Goal: Task Accomplishment & Management: Manage account settings

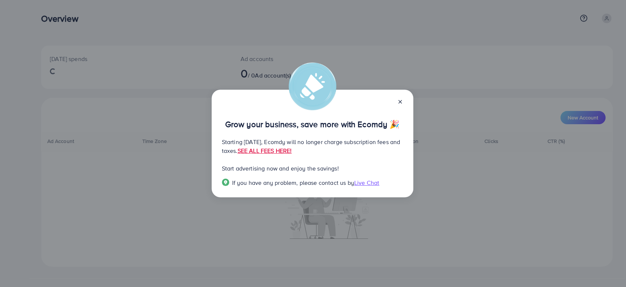
click at [403, 102] on icon at bounding box center [400, 102] width 6 height 6
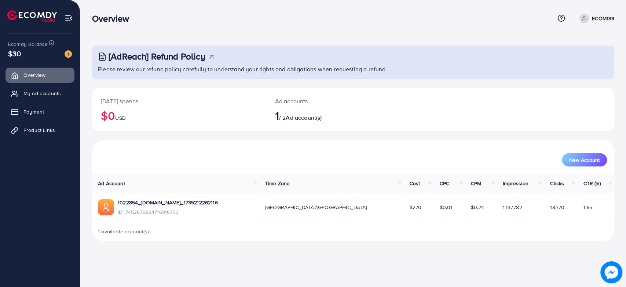
click at [597, 19] on p "ECOM139" at bounding box center [603, 18] width 22 height 9
click at [582, 61] on link "Log out" at bounding box center [580, 60] width 70 height 17
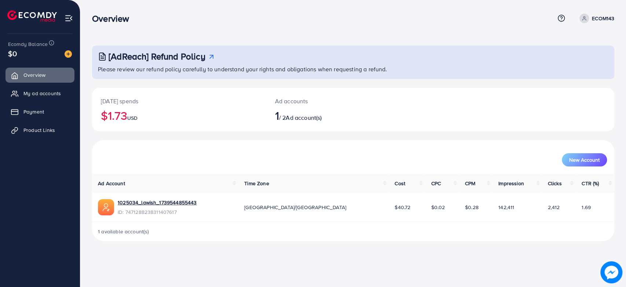
click at [596, 18] on p "ECOM143" at bounding box center [603, 18] width 22 height 9
click at [570, 64] on span "Log out" at bounding box center [571, 60] width 20 height 9
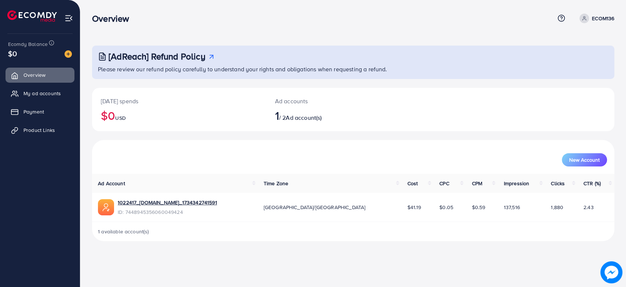
click at [606, 23] on link "ECOM136" at bounding box center [596, 19] width 38 height 10
click at [575, 59] on span "Log out" at bounding box center [571, 60] width 20 height 9
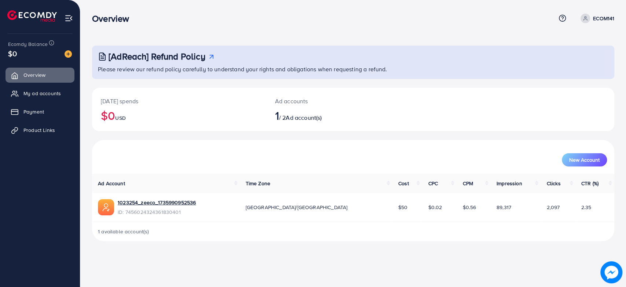
click at [603, 19] on p "ECOM141" at bounding box center [603, 18] width 21 height 9
click at [572, 65] on link "Log out" at bounding box center [580, 60] width 70 height 17
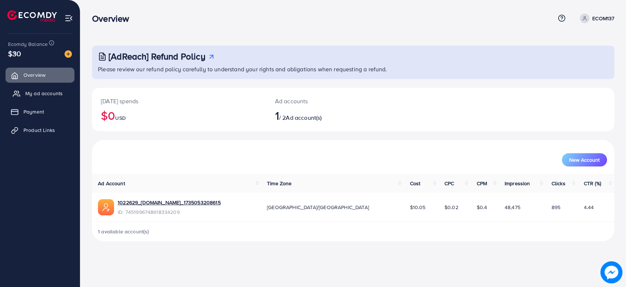
click at [22, 91] on link "My ad accounts" at bounding box center [40, 93] width 69 height 15
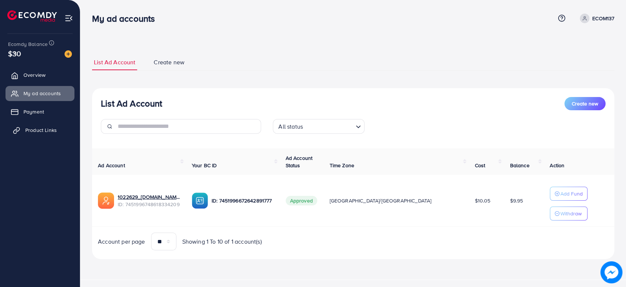
click at [30, 125] on link "Product Links" at bounding box center [40, 130] width 69 height 15
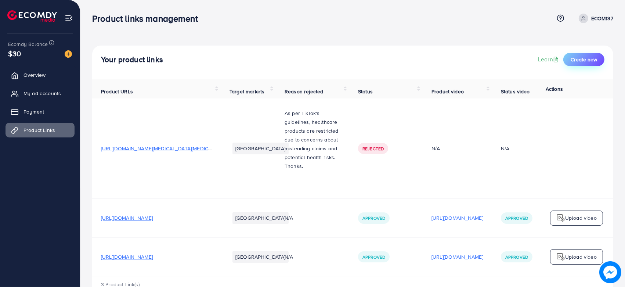
click at [580, 58] on span "Create new" at bounding box center [583, 59] width 26 height 7
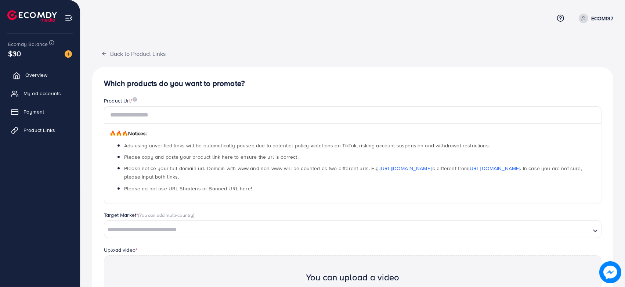
click at [25, 76] on span "Overview" at bounding box center [36, 74] width 22 height 7
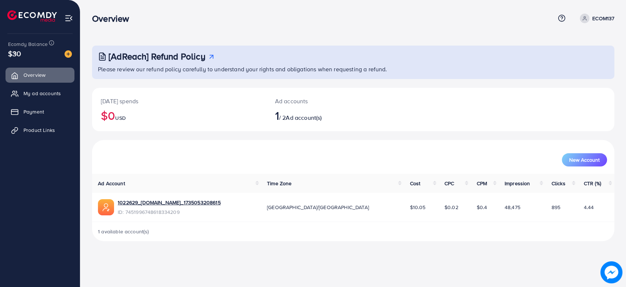
click at [591, 24] on div "Overview Help Center Contact Support Term and policy About Us ECOM137 Profile L…" at bounding box center [353, 18] width 523 height 20
click at [596, 17] on p "ECOM137" at bounding box center [604, 18] width 22 height 9
click at [561, 67] on link "Log out" at bounding box center [580, 60] width 70 height 17
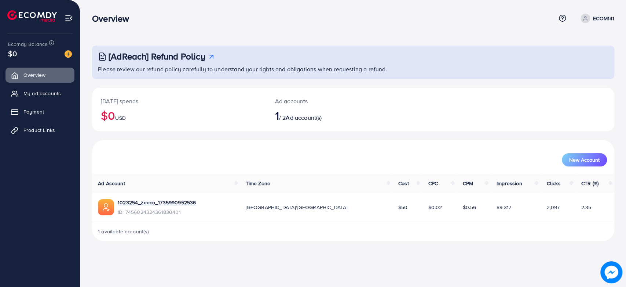
click at [600, 22] on p "ECOM141" at bounding box center [603, 18] width 21 height 9
click at [597, 58] on link "Log out" at bounding box center [580, 60] width 70 height 17
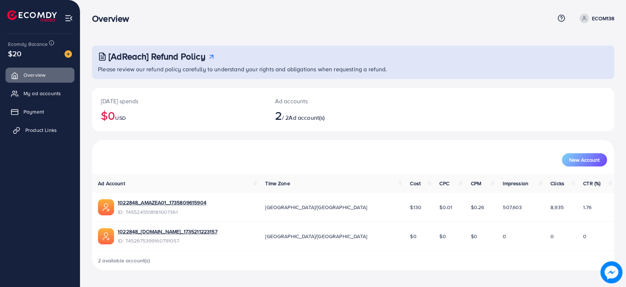
click at [40, 125] on link "Product Links" at bounding box center [40, 130] width 69 height 15
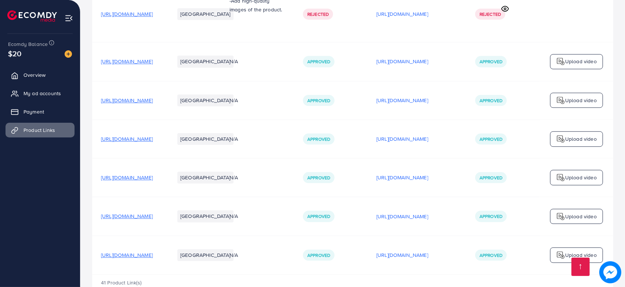
scroll to position [1733, 0]
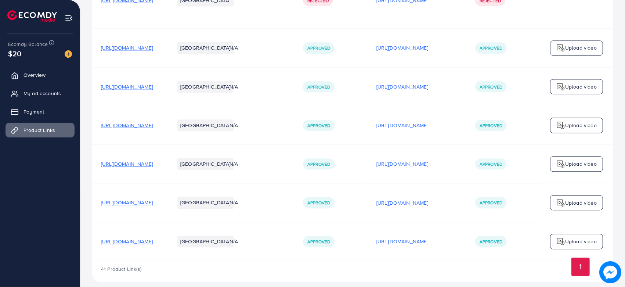
click at [153, 237] on span "https://amazea.site/products/compact-uv-mosquito-killer-foldable-electric" at bounding box center [127, 240] width 52 height 7
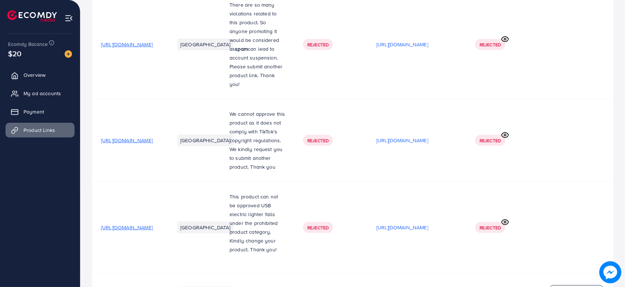
scroll to position [0, 0]
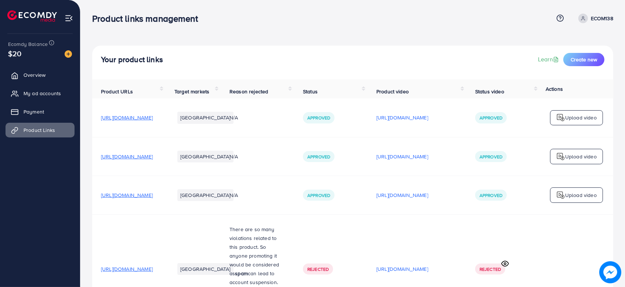
click at [605, 18] on p "ECOM138" at bounding box center [601, 18] width 22 height 9
click at [577, 60] on span "Log out" at bounding box center [569, 60] width 20 height 9
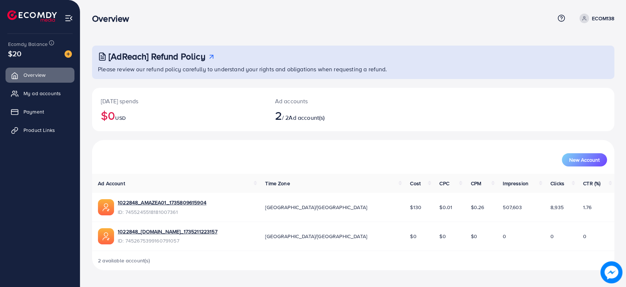
click at [600, 14] on p "ECOM138" at bounding box center [603, 18] width 22 height 9
click at [572, 48] on link "Profile" at bounding box center [580, 44] width 70 height 17
select select "********"
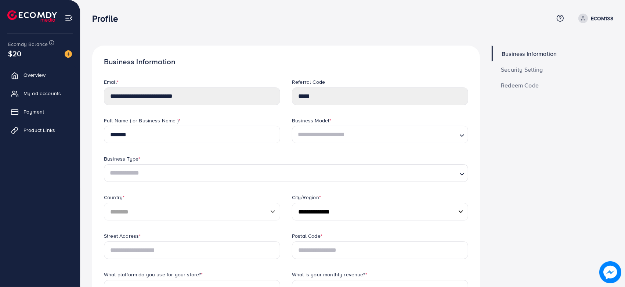
click at [503, 72] on span "Security Setting" at bounding box center [521, 69] width 42 height 6
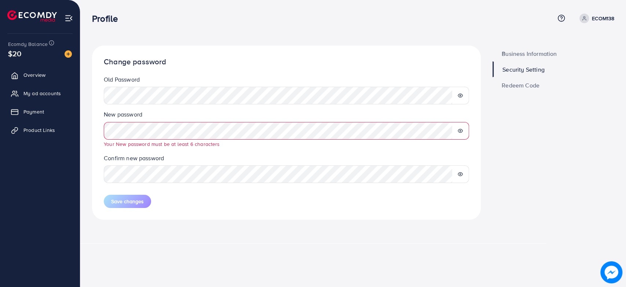
click at [462, 130] on icon at bounding box center [460, 130] width 5 height 5
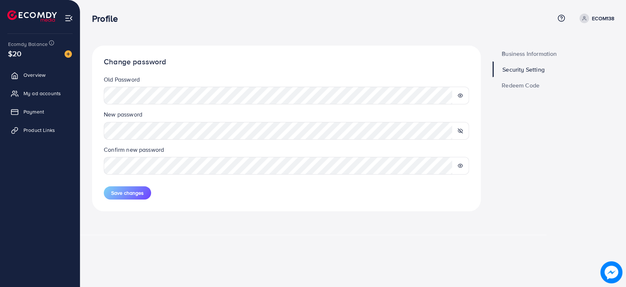
click at [460, 165] on icon at bounding box center [460, 165] width 5 height 5
click at [115, 192] on span "Save changes" at bounding box center [127, 192] width 33 height 7
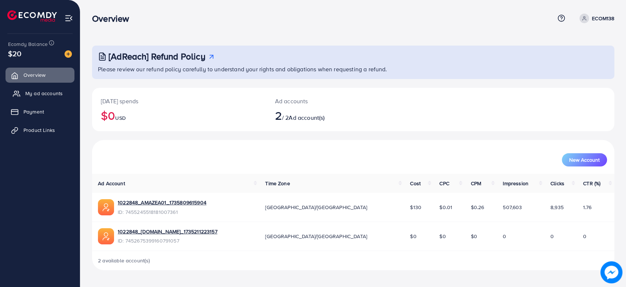
click at [38, 99] on link "My ad accounts" at bounding box center [40, 93] width 69 height 15
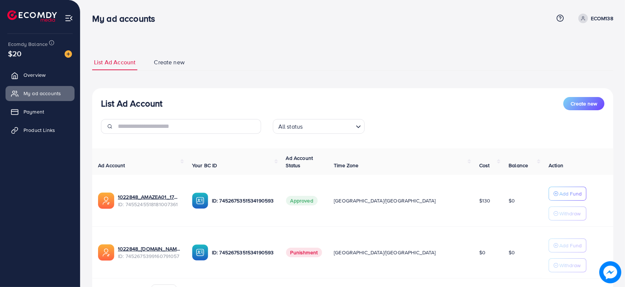
click at [33, 83] on ul "Overview My ad accounts Payment Product Links" at bounding box center [40, 105] width 80 height 81
click at [33, 80] on link "Overview" at bounding box center [40, 75] width 69 height 15
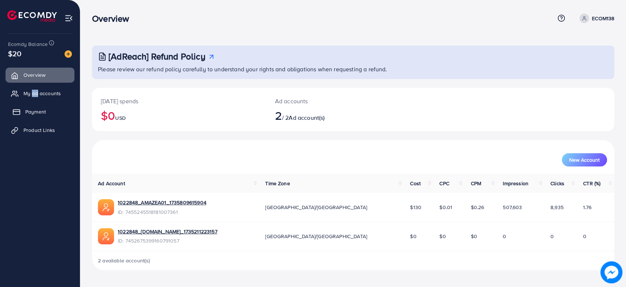
click at [26, 112] on span "Payment" at bounding box center [35, 111] width 21 height 7
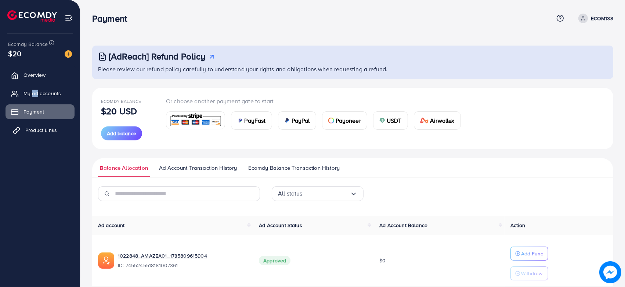
click at [17, 135] on link "Product Links" at bounding box center [40, 130] width 69 height 15
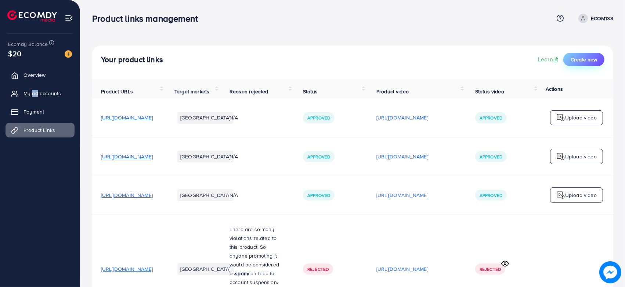
click at [575, 62] on button "Create new" at bounding box center [583, 59] width 41 height 13
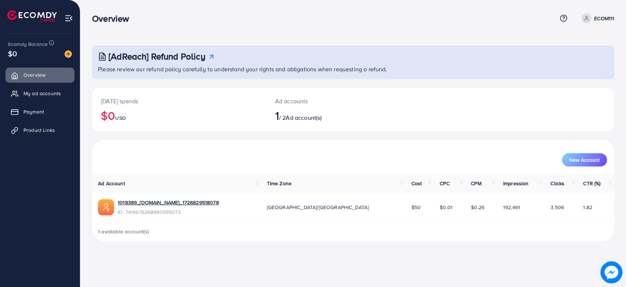
click at [599, 19] on p "ECOM111" at bounding box center [604, 18] width 20 height 9
click at [574, 64] on span "Log out" at bounding box center [571, 60] width 20 height 9
click at [608, 14] on p "ECOM108" at bounding box center [603, 18] width 23 height 9
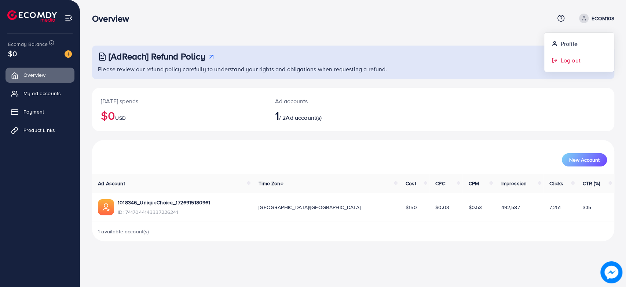
click at [561, 66] on link "Log out" at bounding box center [580, 60] width 70 height 17
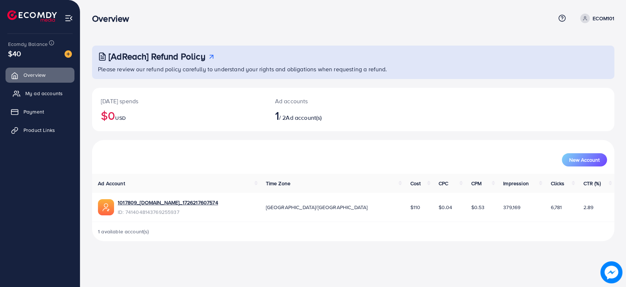
click at [57, 94] on span "My ad accounts" at bounding box center [43, 93] width 37 height 7
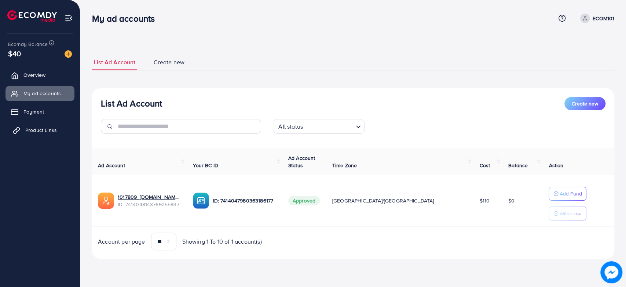
click at [50, 125] on link "Product Links" at bounding box center [40, 130] width 69 height 15
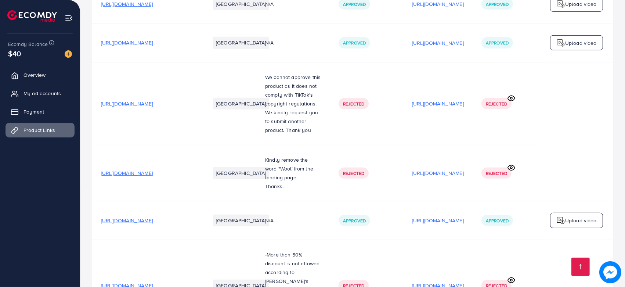
scroll to position [505, 0]
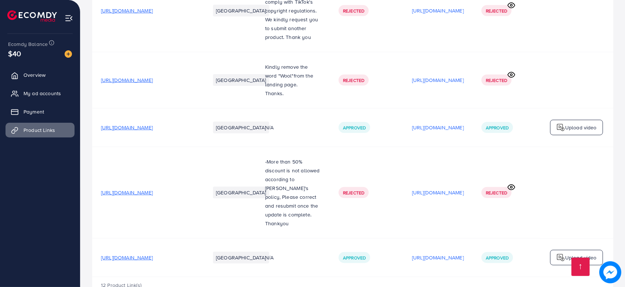
click at [279, 157] on p "-More than 50% discount is not allowed according to tiktok's policy, Please cor…" at bounding box center [293, 192] width 56 height 70
click at [278, 157] on p "-More than 50% discount is not allowed according to tiktok's policy, Please cor…" at bounding box center [293, 192] width 56 height 70
click at [153, 189] on span "https://nextbuypk.online/products/stunt-racing-car-description" at bounding box center [127, 192] width 52 height 7
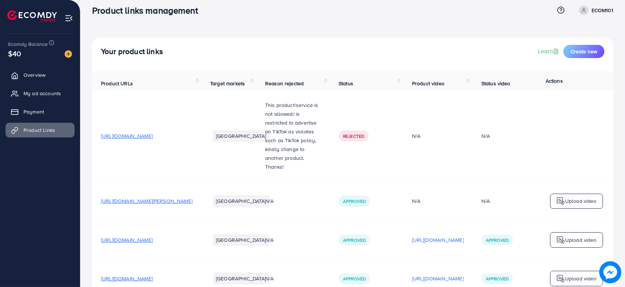
scroll to position [0, 0]
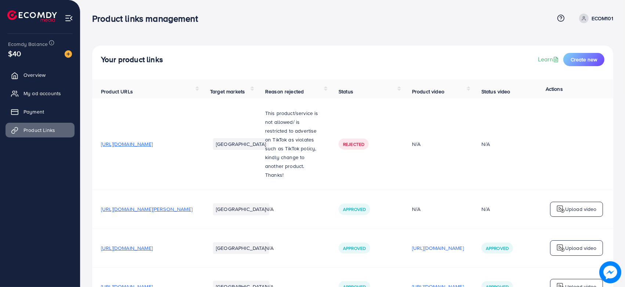
click at [593, 26] on div "Product links management Help Center Contact Support Term and policy About Us E…" at bounding box center [352, 18] width 521 height 20
click at [591, 22] on p "ECOM101" at bounding box center [602, 18] width 22 height 9
click at [579, 55] on link "Log out" at bounding box center [578, 60] width 70 height 17
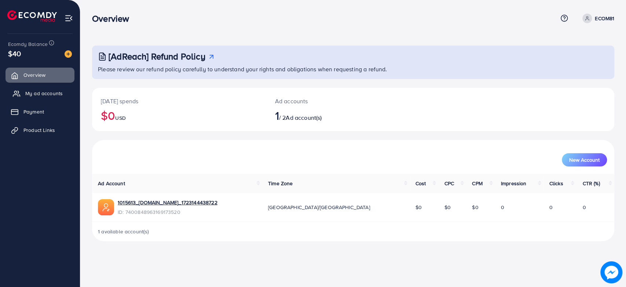
click at [45, 90] on span "My ad accounts" at bounding box center [43, 93] width 37 height 7
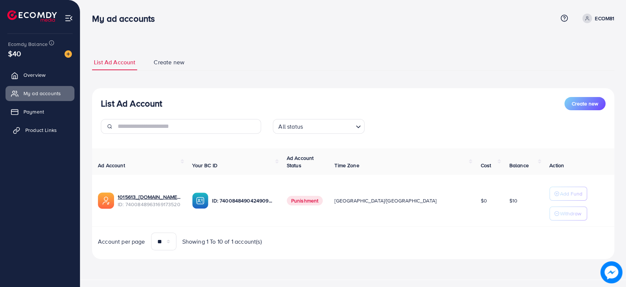
click at [39, 135] on link "Product Links" at bounding box center [40, 130] width 69 height 15
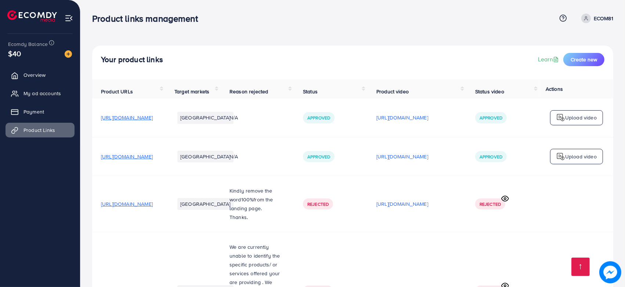
scroll to position [204, 0]
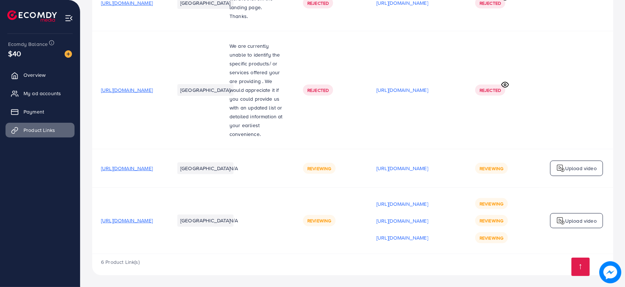
click at [367, 134] on td "Rejected" at bounding box center [330, 90] width 73 height 118
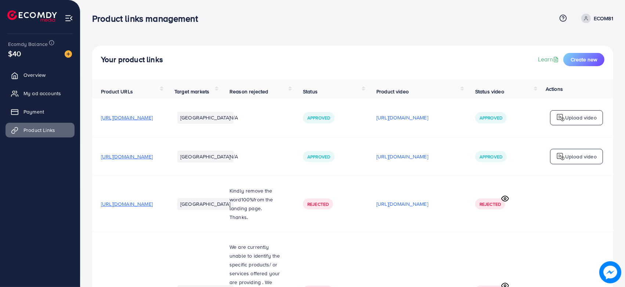
click at [601, 25] on div "Product links management Help Center Contact Support Term and policy About Us E…" at bounding box center [352, 18] width 521 height 20
click at [594, 25] on div "Product links management Help Center Contact Support Term and policy About Us E…" at bounding box center [352, 18] width 521 height 20
click at [592, 15] on link "ECOM81" at bounding box center [595, 19] width 35 height 10
click at [52, 94] on span "My ad accounts" at bounding box center [43, 93] width 37 height 7
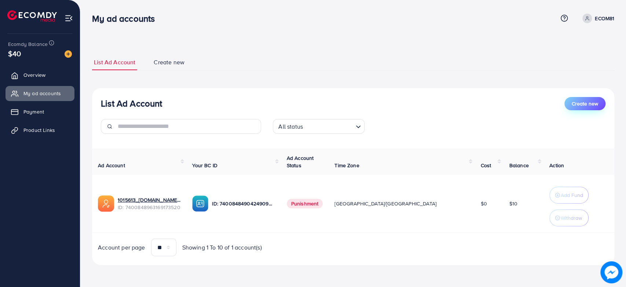
click at [597, 104] on span "Create new" at bounding box center [585, 103] width 26 height 7
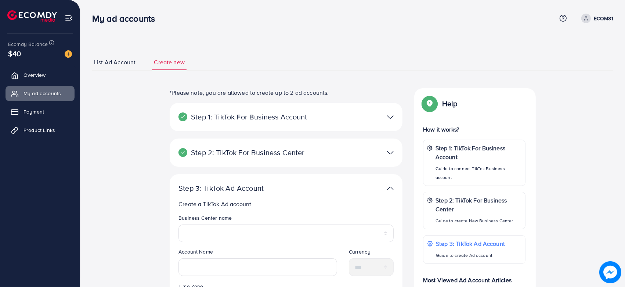
scroll to position [121, 0]
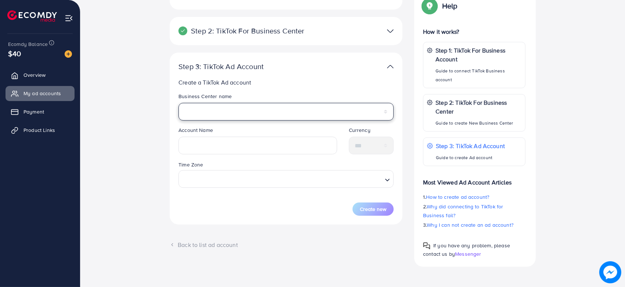
click at [268, 112] on select "**********" at bounding box center [285, 112] width 215 height 18
select select "**********"
click at [178, 103] on select "**********" at bounding box center [285, 112] width 215 height 18
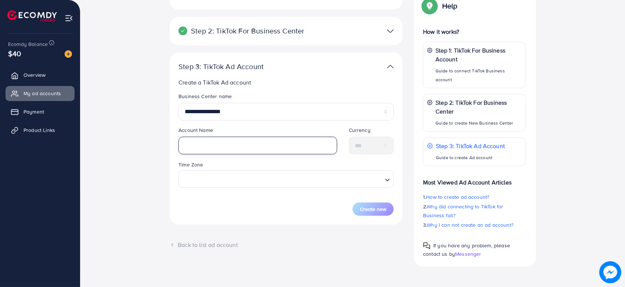
click at [247, 146] on input "text" at bounding box center [257, 145] width 159 height 18
type input "*"
type input "**********"
click at [281, 187] on div "Time Zone Loading..." at bounding box center [285, 176] width 227 height 33
click at [278, 178] on input "Search for option" at bounding box center [282, 179] width 200 height 14
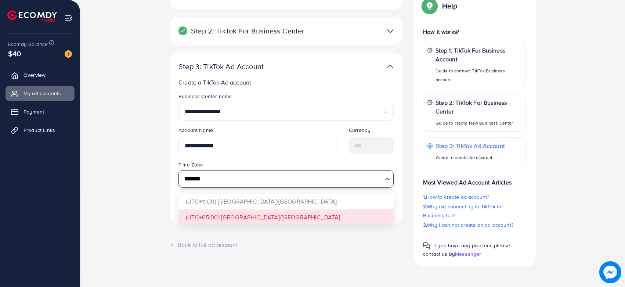
type input "*******"
click at [270, 211] on form "**********" at bounding box center [285, 153] width 215 height 123
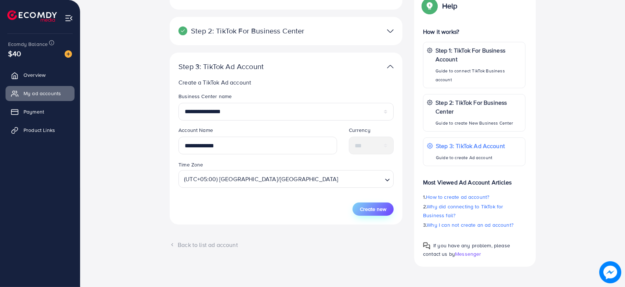
click at [367, 212] on button "Create new" at bounding box center [372, 208] width 41 height 13
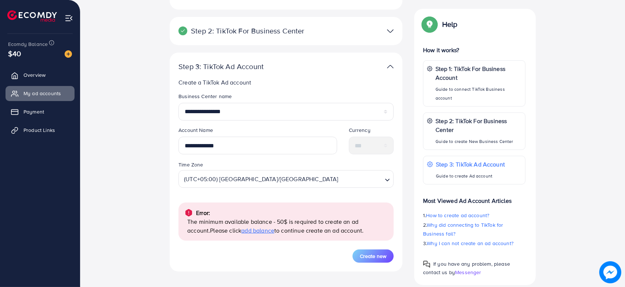
click at [241, 230] on span "add balance" at bounding box center [257, 230] width 33 height 8
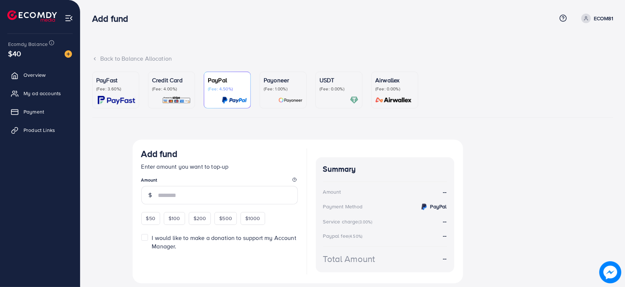
scroll to position [22, 0]
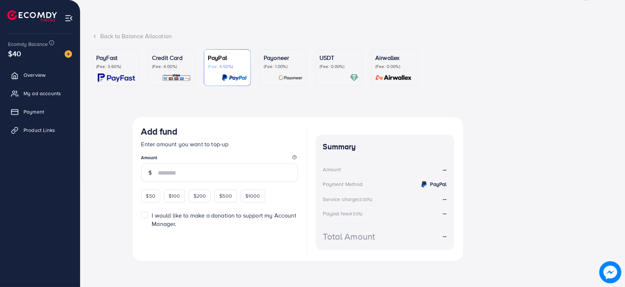
click at [155, 194] on div "$50" at bounding box center [150, 195] width 19 height 12
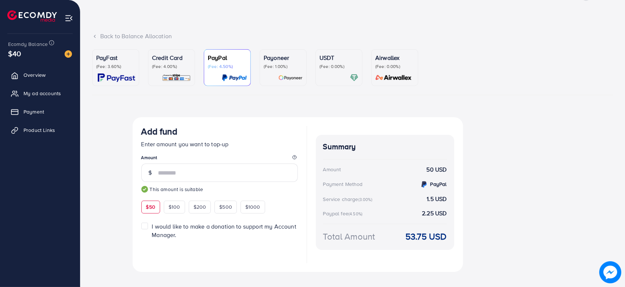
type input "**"
click at [154, 194] on div "Add fund Enter amount you want to top-up Amount ** This amount is suitable $50 …" at bounding box center [219, 169] width 156 height 87
click at [347, 64] on p "(Fee: 0.00%)" at bounding box center [338, 66] width 39 height 6
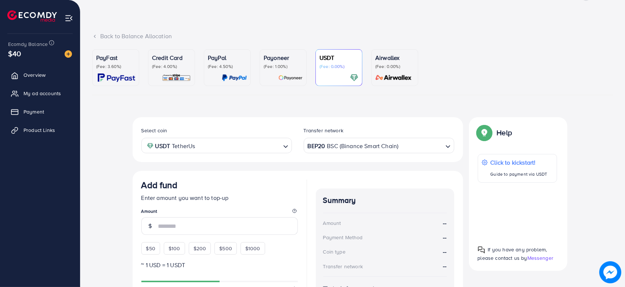
scroll to position [63, 0]
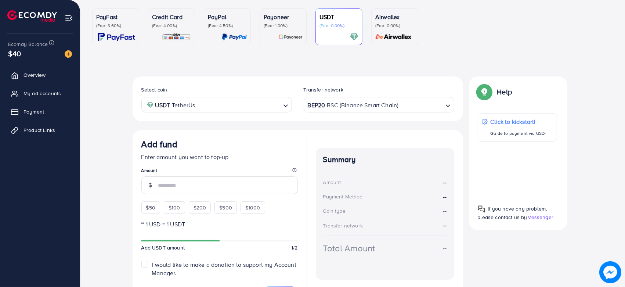
click at [136, 34] on link "PayFast (Fee: 3.60%)" at bounding box center [115, 26] width 47 height 37
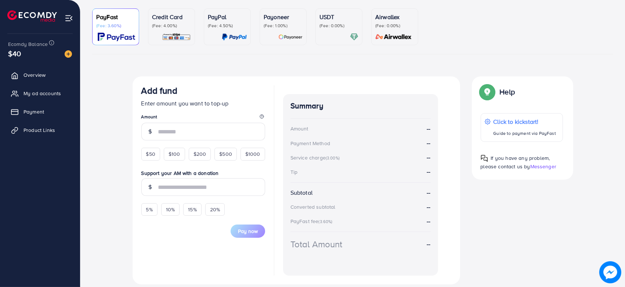
click at [122, 30] on div "PayFast (Fee: 3.60%)" at bounding box center [115, 26] width 39 height 29
click at [153, 152] on span "$50" at bounding box center [150, 153] width 9 height 7
type input "**"
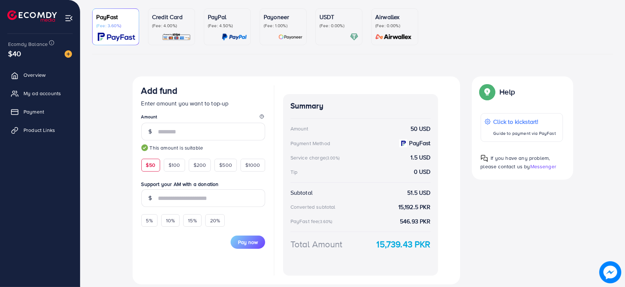
scroll to position [87, 0]
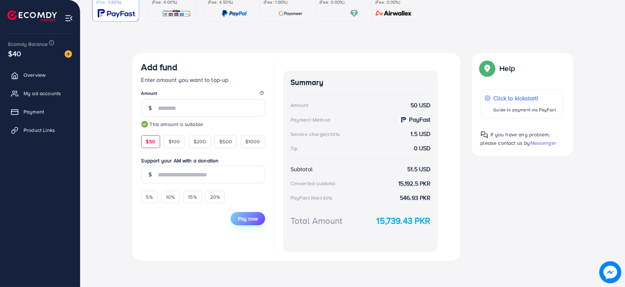
click at [245, 222] on button "Pay now" at bounding box center [247, 218] width 34 height 13
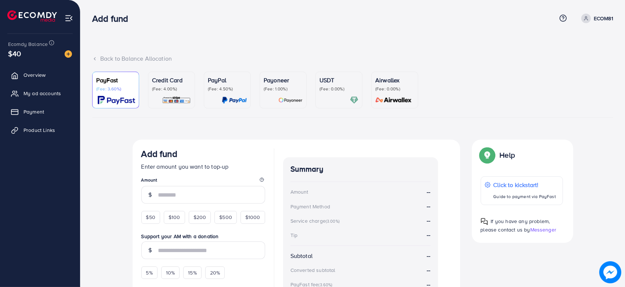
scroll to position [87, 0]
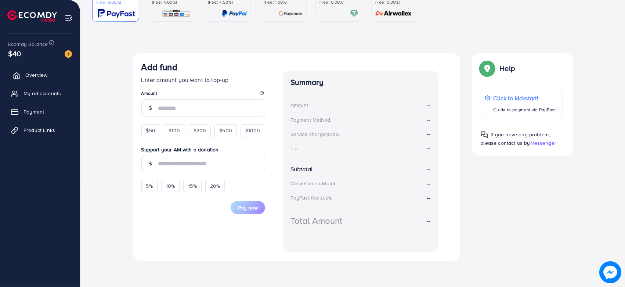
click at [37, 76] on span "Overview" at bounding box center [36, 74] width 22 height 7
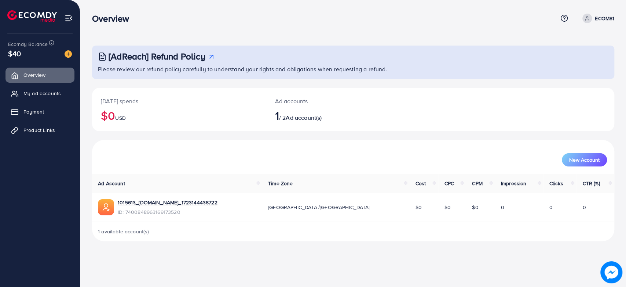
click at [308, 108] on h2 "1 / 2 Ad account(s)" at bounding box center [331, 115] width 113 height 14
click at [601, 10] on div "Overview Help Center Contact Support Term and policy About Us ECOM81 Profile Lo…" at bounding box center [353, 18] width 523 height 20
click at [601, 16] on p "ECOM81" at bounding box center [604, 18] width 19 height 9
click at [568, 60] on span "Log out" at bounding box center [571, 60] width 20 height 9
click at [40, 98] on link "My ad accounts" at bounding box center [40, 93] width 69 height 15
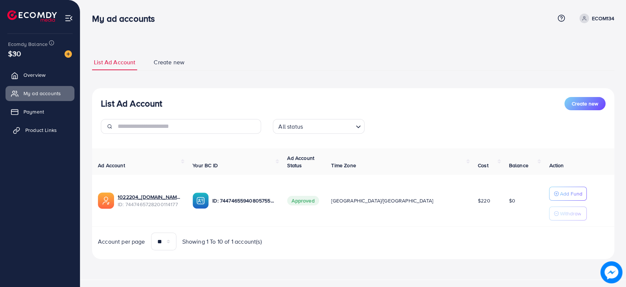
click at [53, 127] on span "Product Links" at bounding box center [41, 129] width 32 height 7
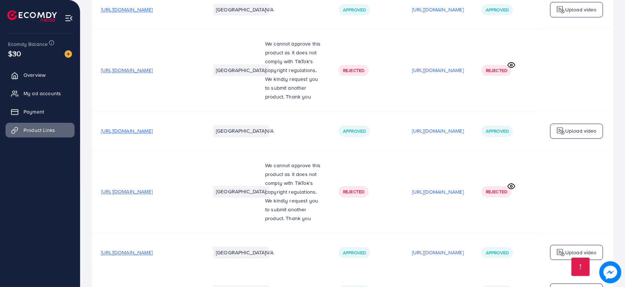
scroll to position [1704, 0]
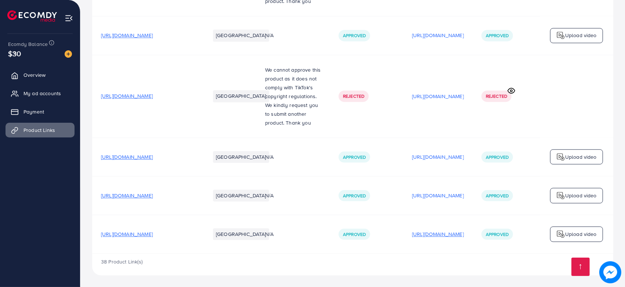
click at [458, 233] on p "https://files.ecomdy.com/videos/7d6a3dca-b45e-435f-ba0f-2dcd8a56d0f6-1744724396…" at bounding box center [438, 233] width 52 height 9
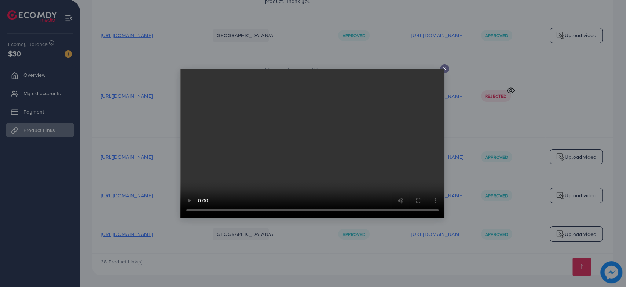
click at [444, 68] on icon at bounding box center [445, 69] width 6 height 6
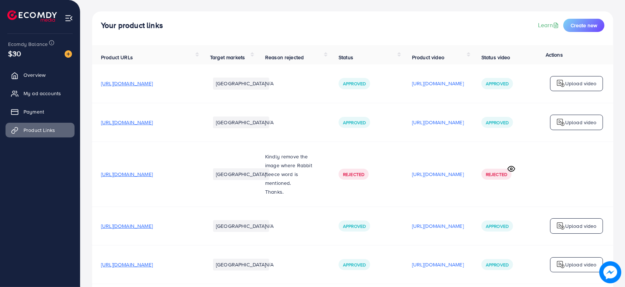
scroll to position [0, 0]
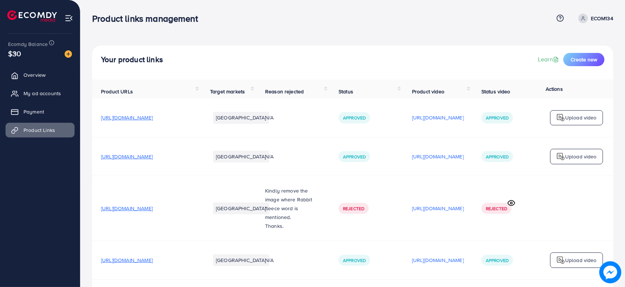
click at [600, 23] on link "ECOM134" at bounding box center [594, 19] width 38 height 10
click at [45, 93] on span "My ad accounts" at bounding box center [43, 93] width 37 height 7
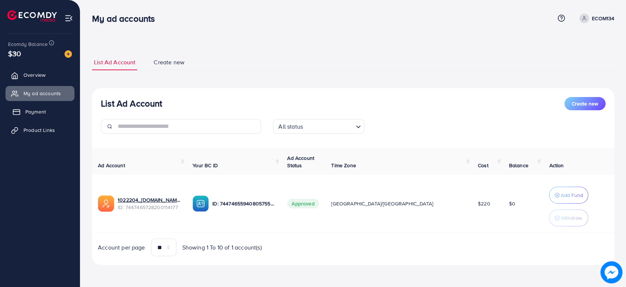
click at [42, 112] on span "Payment" at bounding box center [35, 111] width 21 height 7
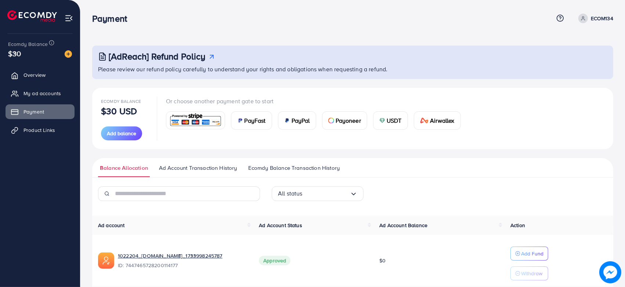
scroll to position [30, 0]
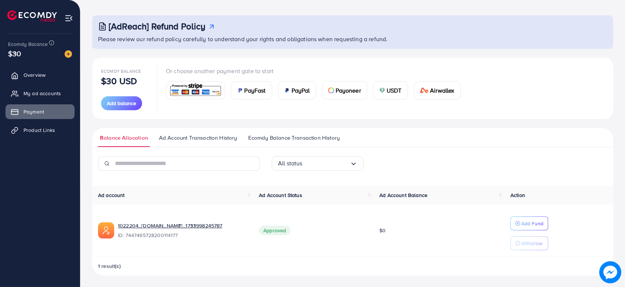
click at [194, 137] on span "Ad Account Transaction History" at bounding box center [198, 138] width 78 height 8
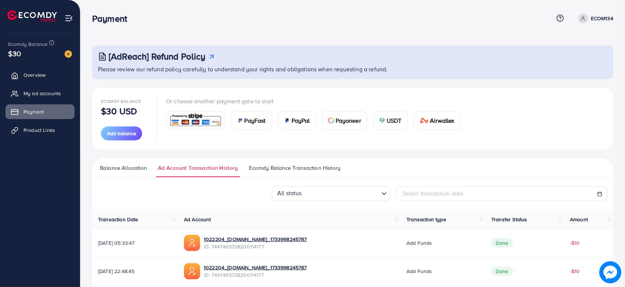
click at [596, 22] on p "ECOM134" at bounding box center [601, 18] width 22 height 9
click at [595, 57] on link "Log out" at bounding box center [578, 60] width 70 height 17
